Goal: Information Seeking & Learning: Learn about a topic

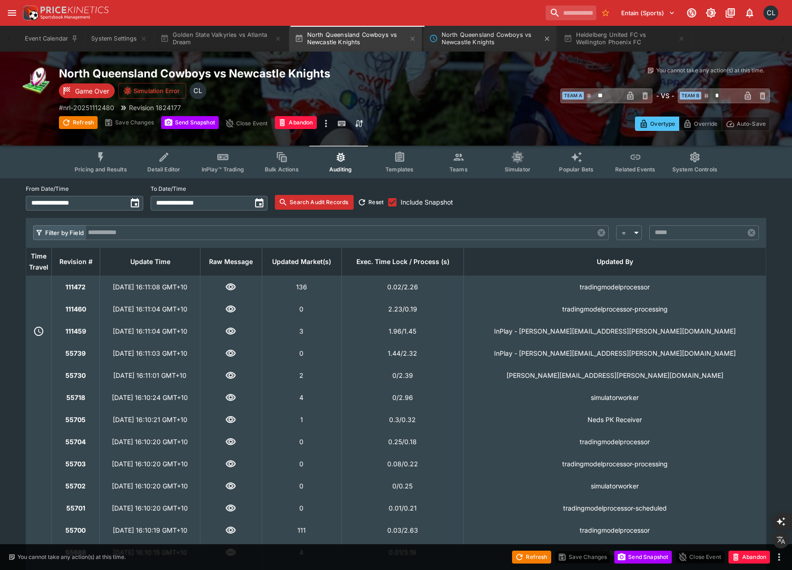
scroll to position [34, 0]
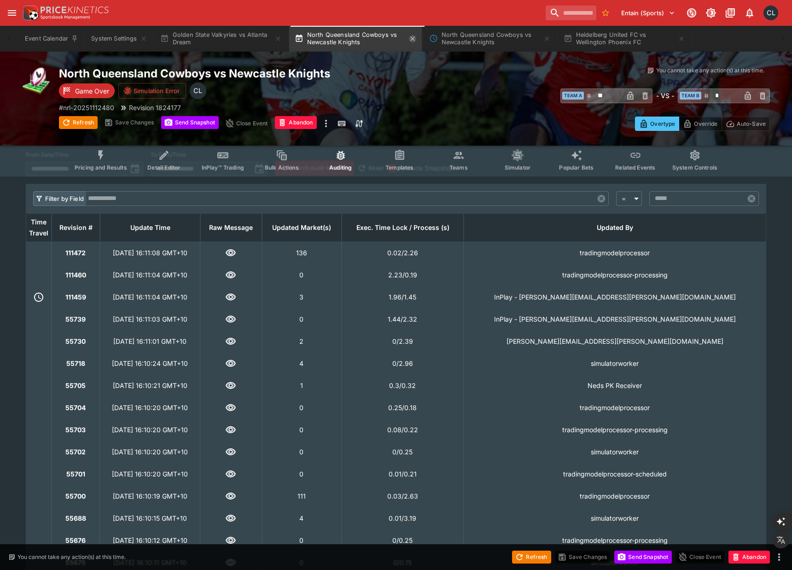
click at [416, 41] on icon "button" at bounding box center [412, 38] width 7 height 7
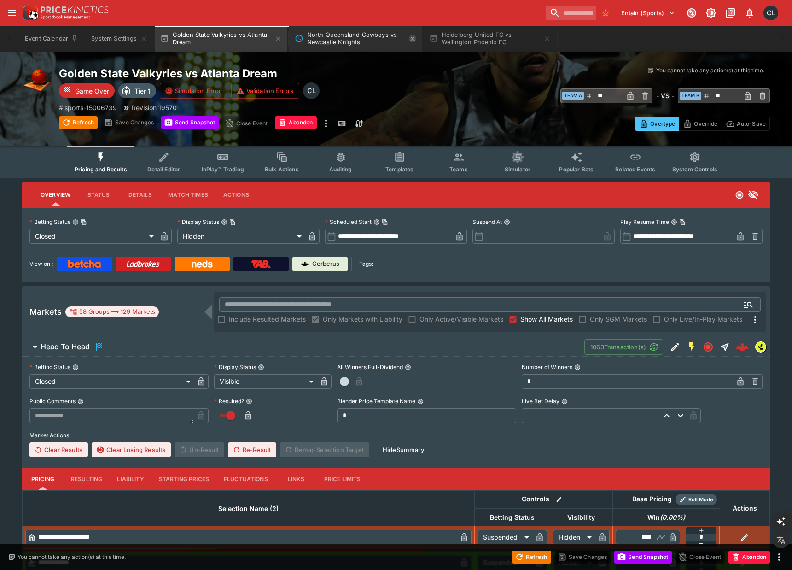
click at [413, 38] on icon "North Queensland Cowboys vs Newcastle Knights" at bounding box center [412, 38] width 7 height 7
click at [413, 40] on icon "button" at bounding box center [412, 38] width 7 height 7
click at [280, 37] on icon "button" at bounding box center [278, 38] width 4 height 4
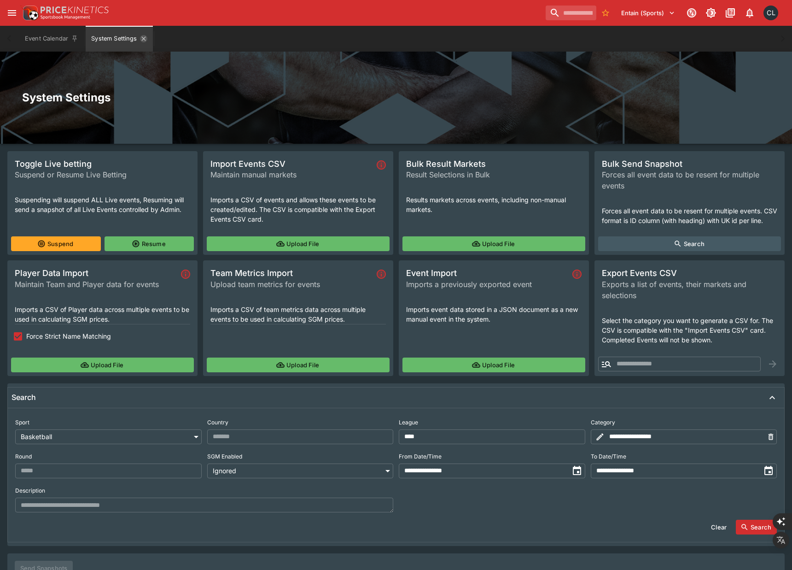
click at [140, 41] on icon "System Settings" at bounding box center [143, 38] width 7 height 7
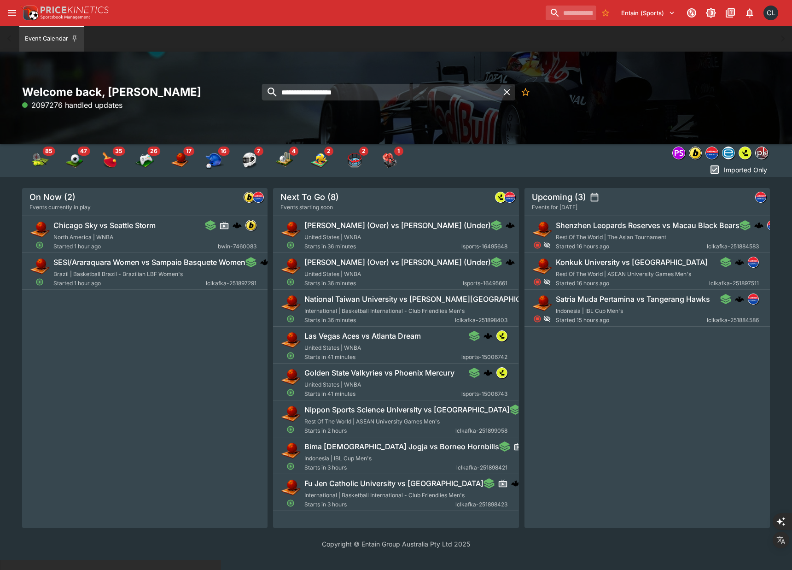
click at [143, 419] on div "Chicago Sky vs Seattle Storm [GEOGRAPHIC_DATA] | WNBA Started 1 hour ago bwin-7…" at bounding box center [144, 372] width 245 height 312
click at [151, 42] on div "Event Calendar" at bounding box center [395, 39] width 755 height 26
click at [190, 400] on div "Chicago Sky vs Seattle Storm [GEOGRAPHIC_DATA] | WNBA Started 1 hour ago bwin-7…" at bounding box center [144, 372] width 245 height 312
click at [203, 69] on div "**********" at bounding box center [396, 98] width 792 height 92
click at [48, 34] on button "Event Calendar" at bounding box center [51, 39] width 64 height 26
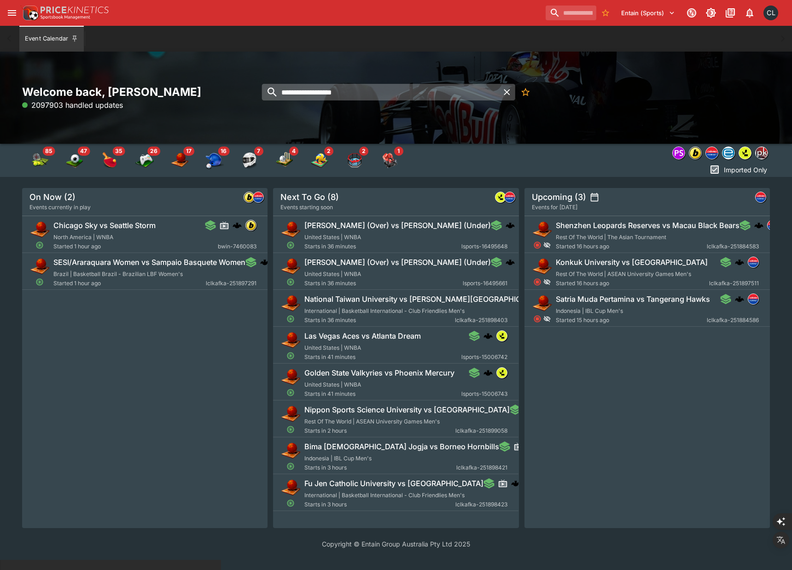
click at [402, 91] on input "**********" at bounding box center [380, 92] width 237 height 17
